Goal: Task Accomplishment & Management: Manage account settings

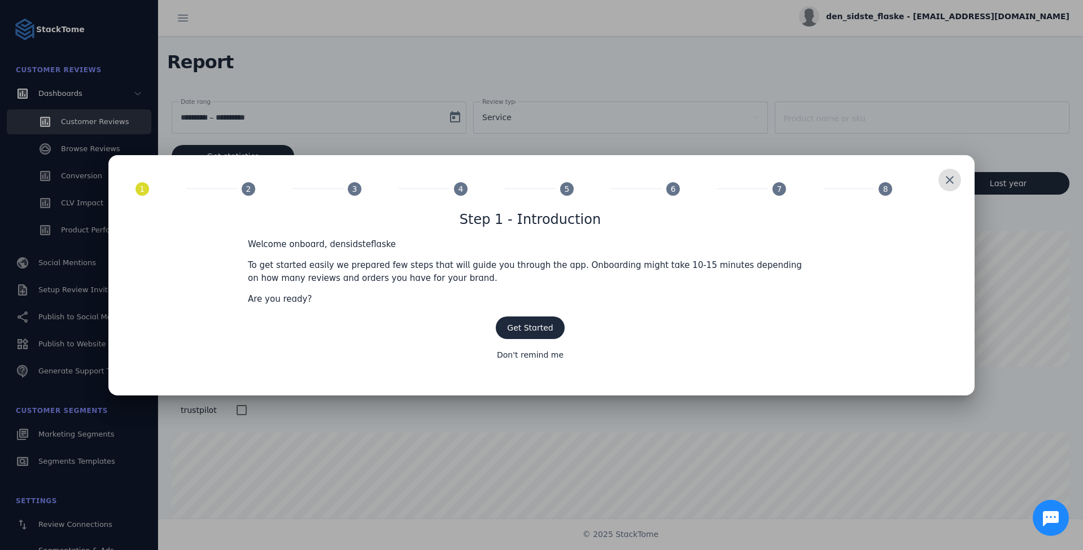
click at [945, 177] on span at bounding box center [949, 180] width 27 height 27
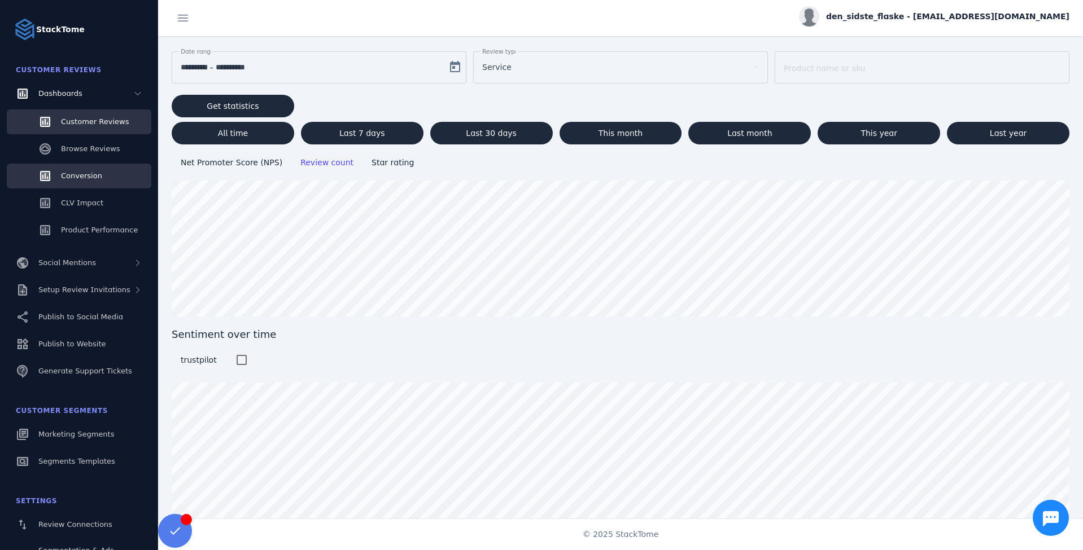
scroll to position [50, 0]
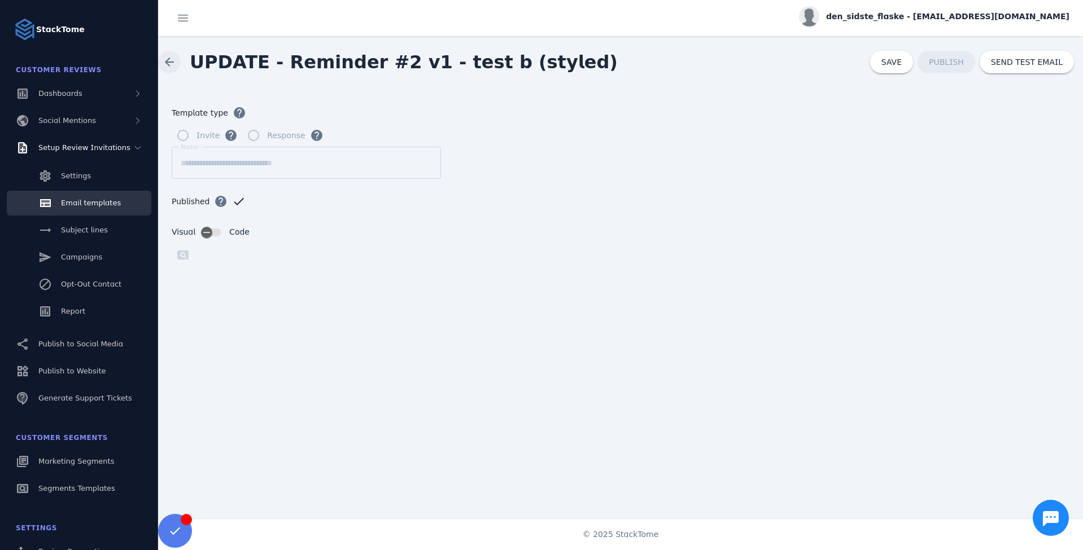
click at [164, 63] on span at bounding box center [169, 62] width 27 height 27
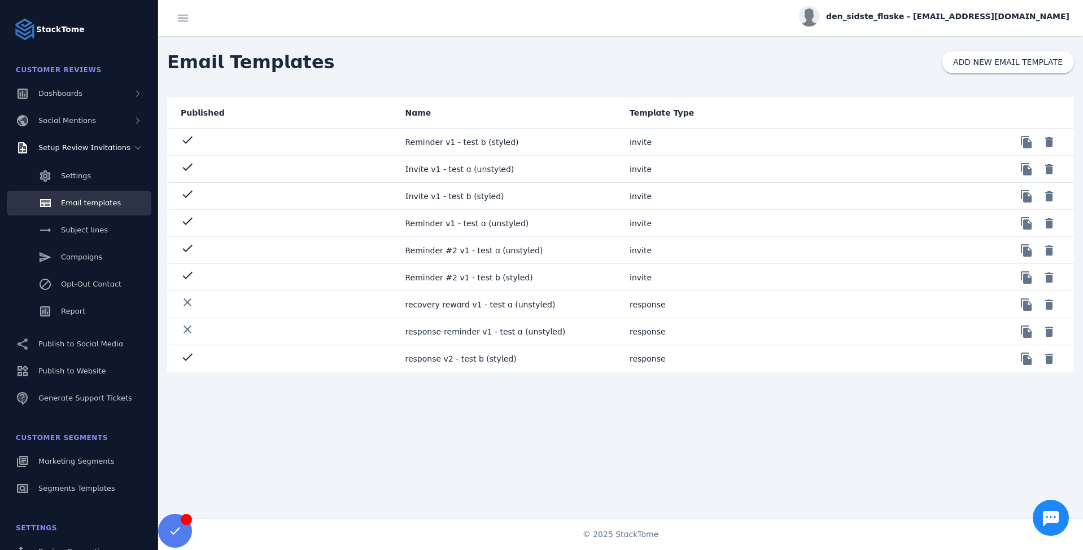
click at [472, 143] on mat-cell "Reminder v1 - test b (styled)" at bounding box center [508, 142] width 225 height 27
